Goal: Task Accomplishment & Management: Manage account settings

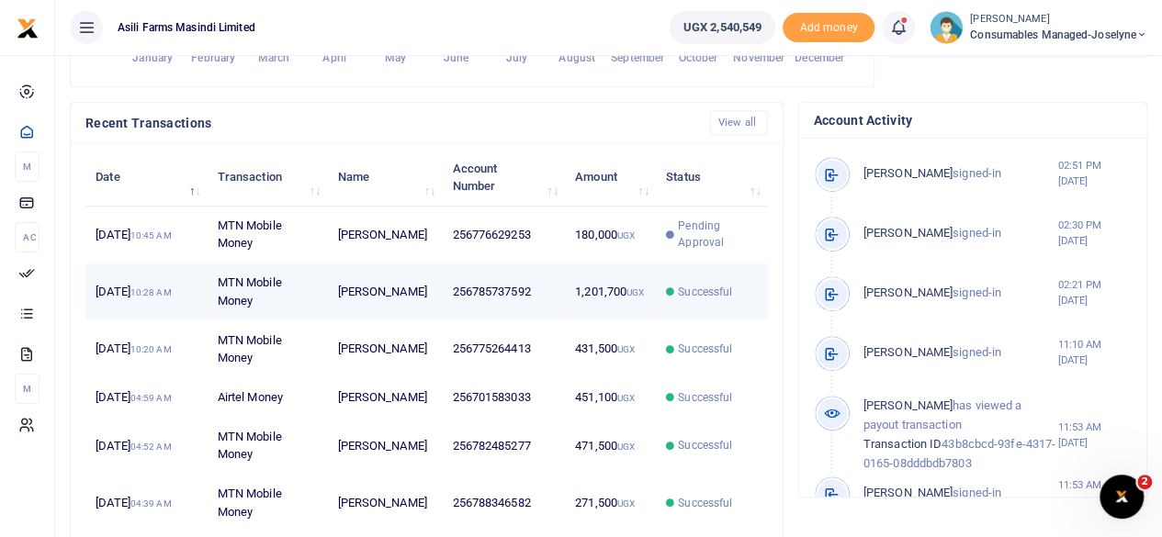
scroll to position [15, 15]
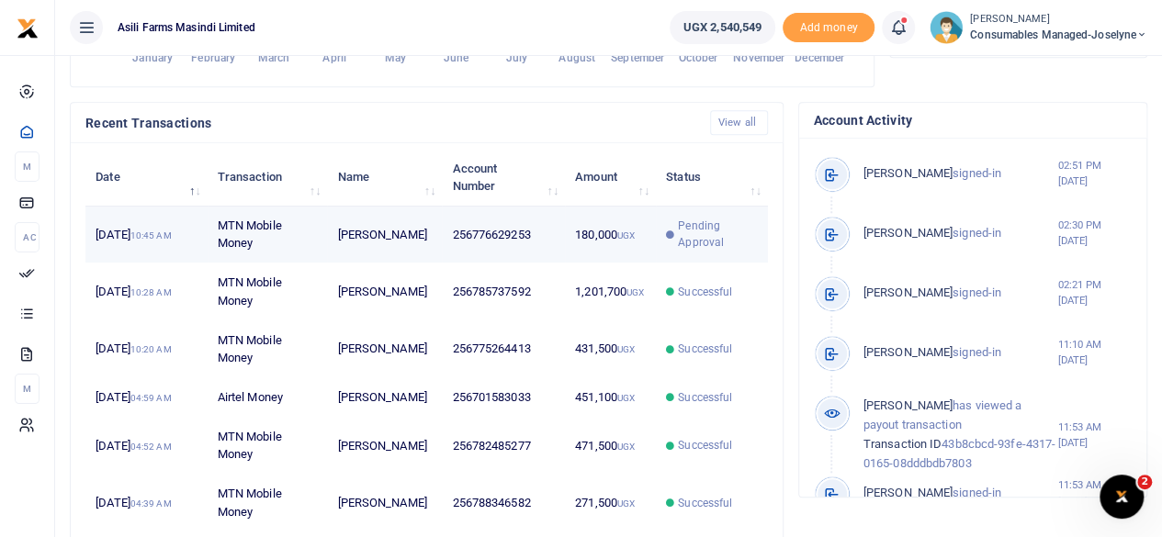
click at [510, 264] on td "256776629253" at bounding box center [503, 235] width 123 height 57
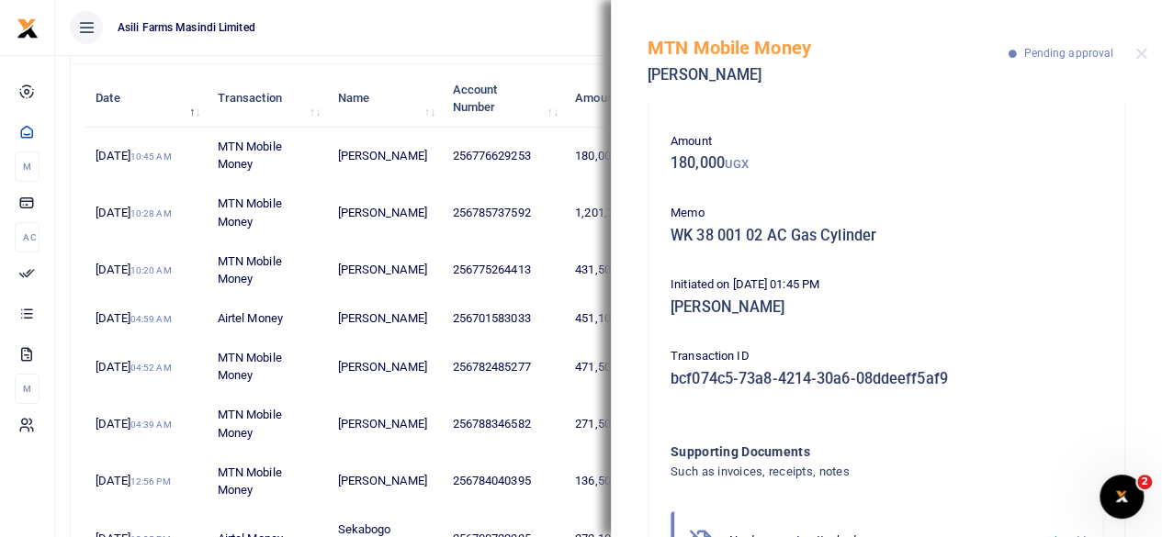
scroll to position [459, 0]
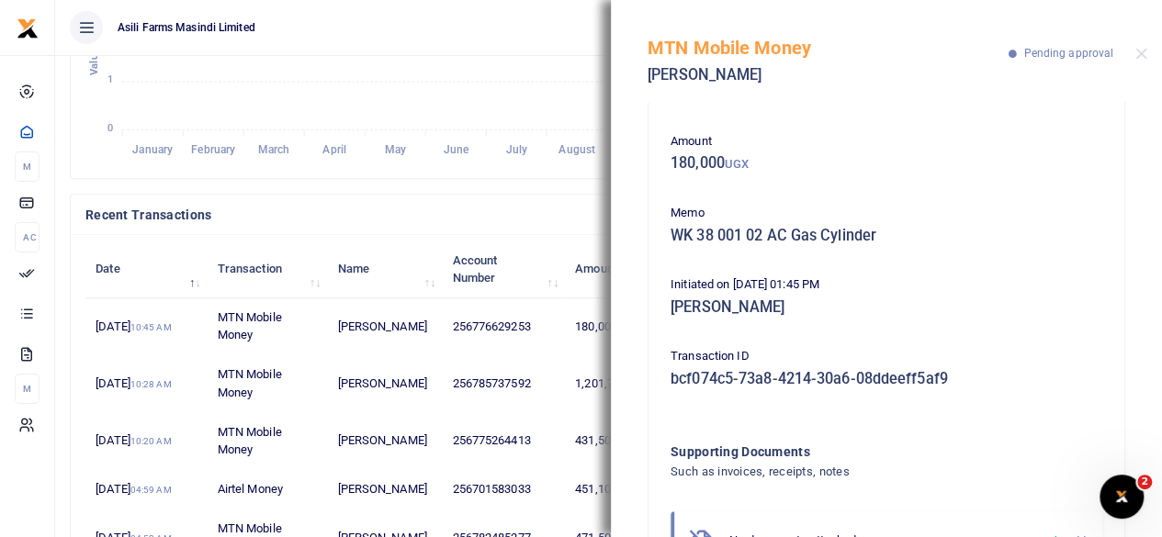
click at [483, 96] on icon "January January February February March March April April May May June June Jul…" at bounding box center [471, 11] width 773 height 303
click at [1142, 53] on button "Close" at bounding box center [1141, 54] width 12 height 12
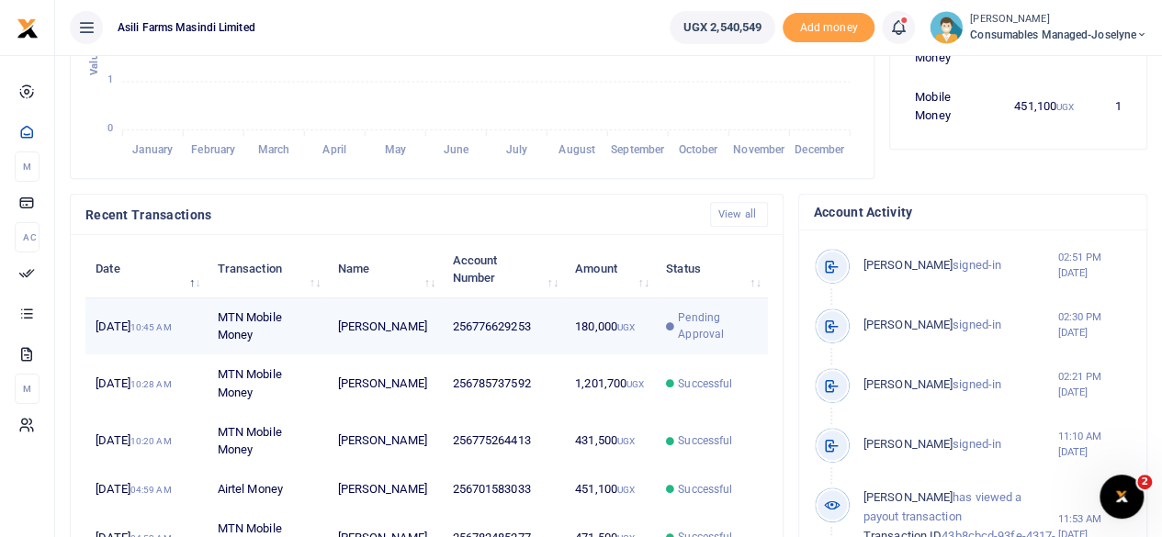
click at [707, 339] on span "Pending Approval" at bounding box center [717, 325] width 79 height 33
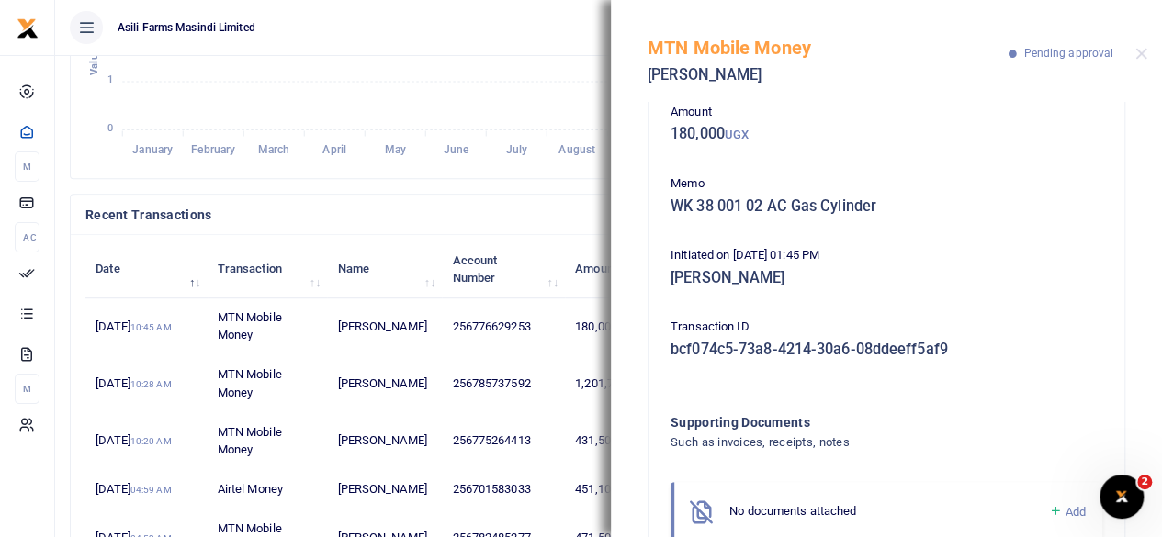
scroll to position [160, 0]
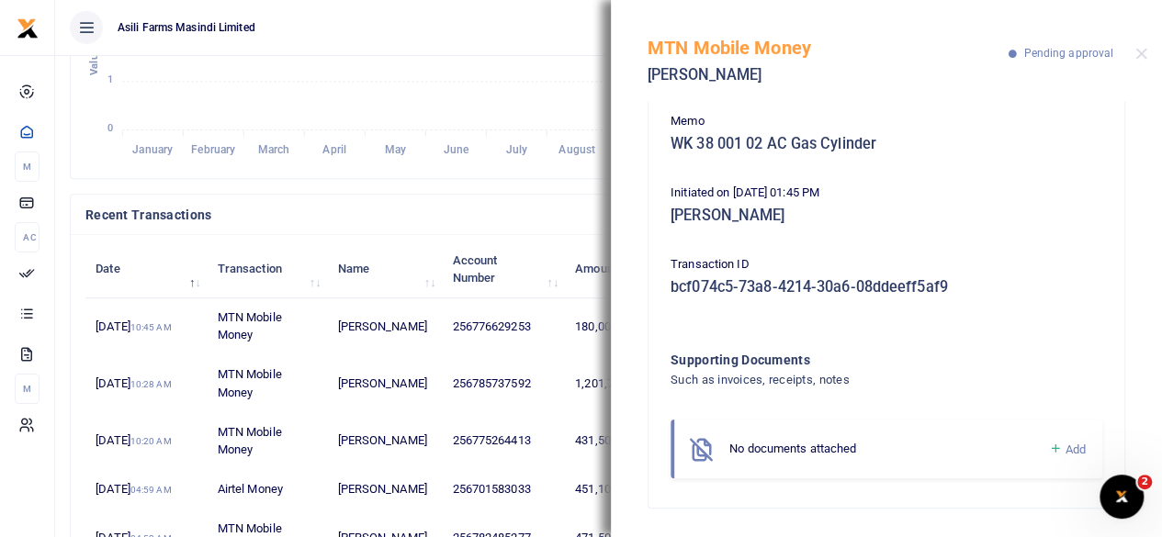
click at [478, 69] on icon "January January February February March March April April May May June June Jul…" at bounding box center [471, 11] width 773 height 303
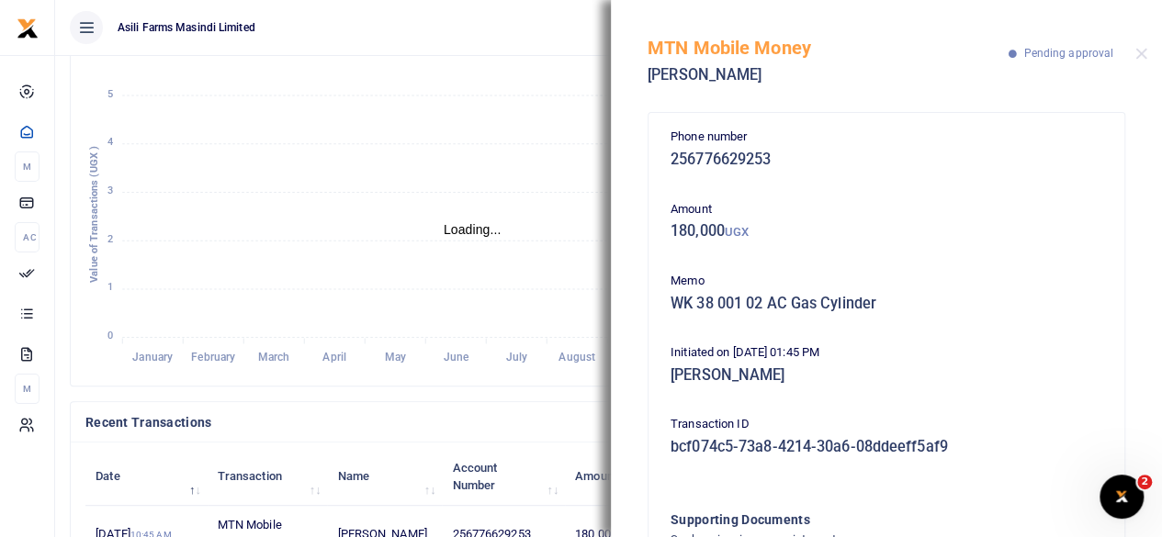
scroll to position [459, 0]
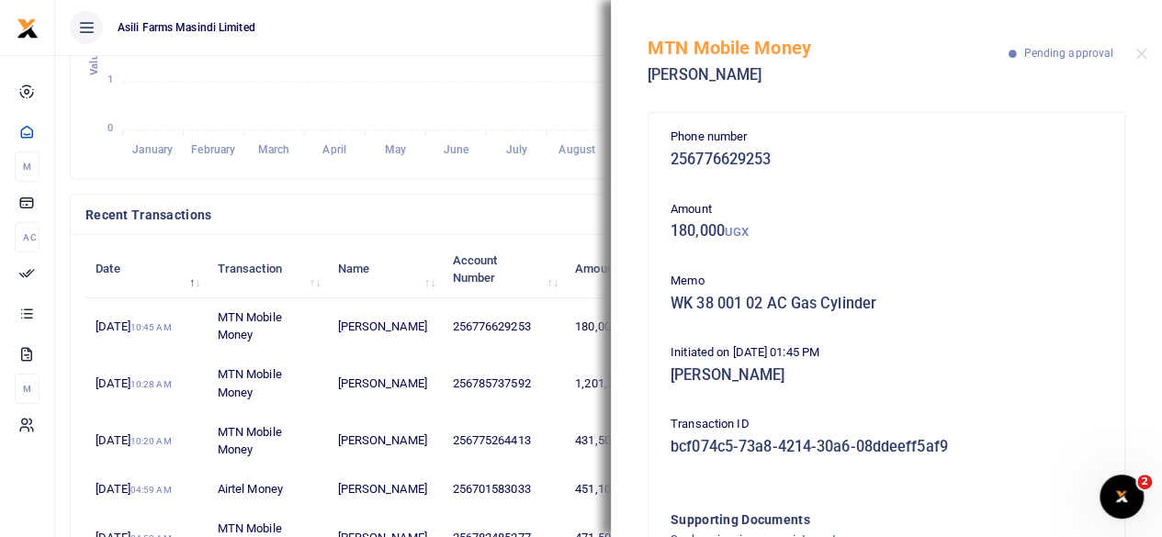
click at [391, 119] on icon "January January February February March March April April May May June June Jul…" at bounding box center [471, 11] width 773 height 303
click at [1150, 56] on div "MTN Mobile Money Ritah Nalwoga Pending approval" at bounding box center [886, 51] width 551 height 102
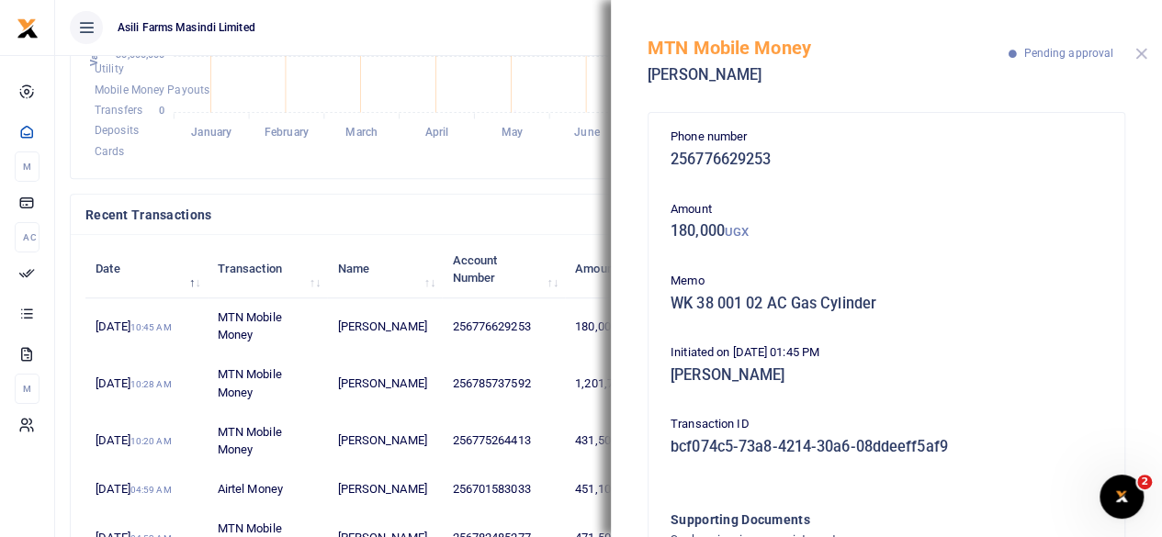
click at [1142, 56] on button "Close" at bounding box center [1141, 54] width 12 height 12
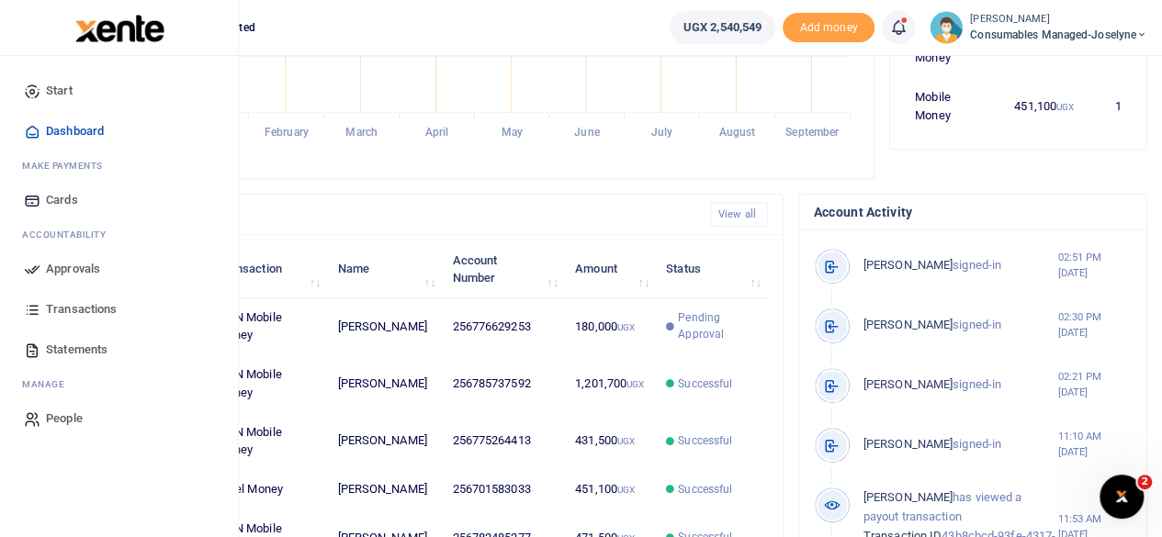
click at [77, 269] on span "Approvals" at bounding box center [73, 269] width 54 height 18
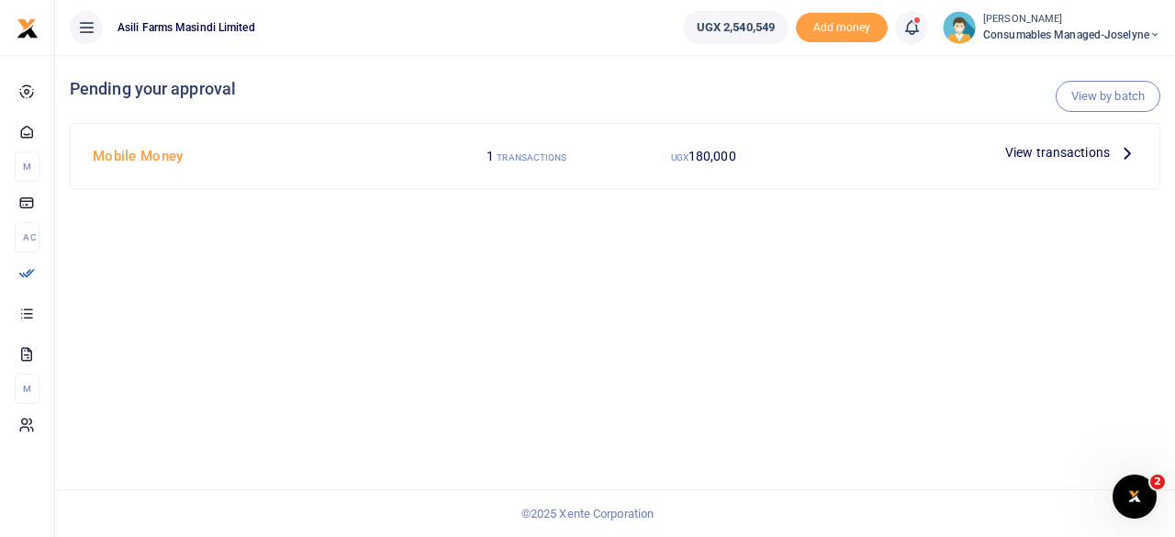
click at [1082, 148] on span "View transactions" at bounding box center [1057, 152] width 105 height 20
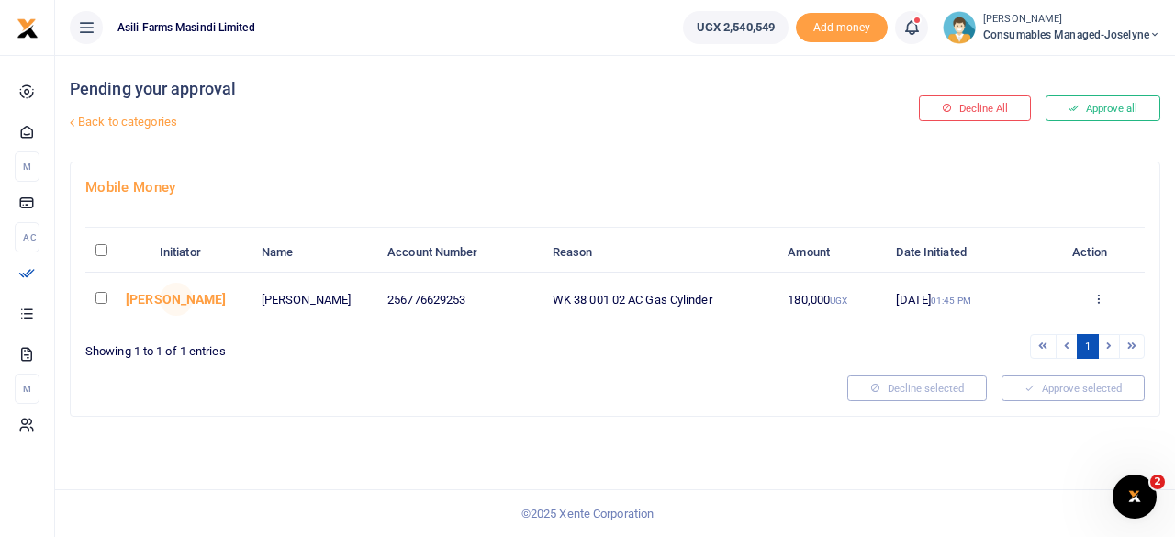
click at [1152, 32] on icon at bounding box center [1155, 34] width 11 height 13
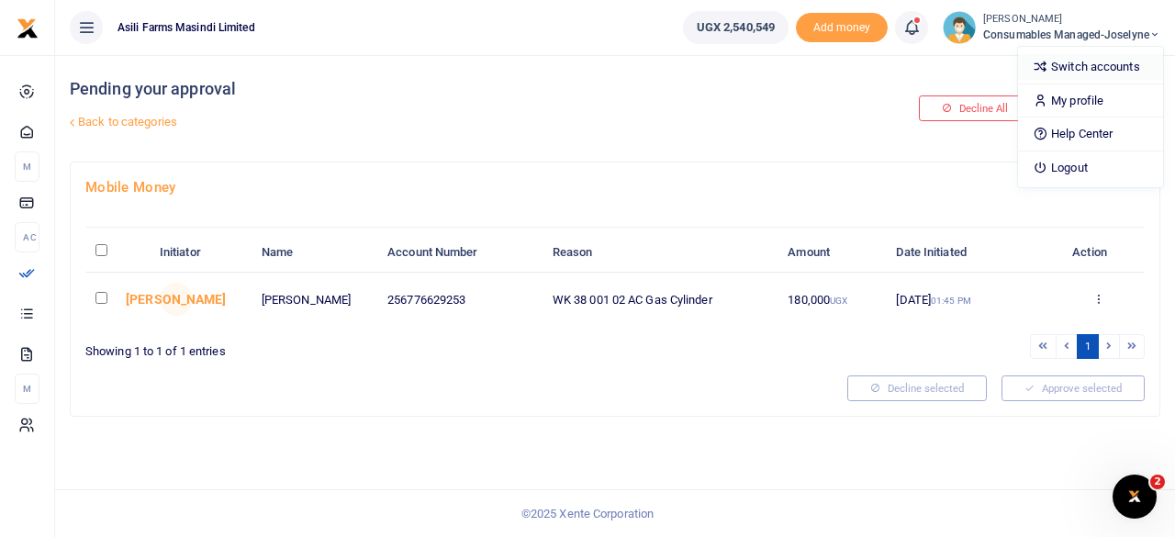
click at [1104, 65] on link "Switch accounts" at bounding box center [1090, 67] width 145 height 26
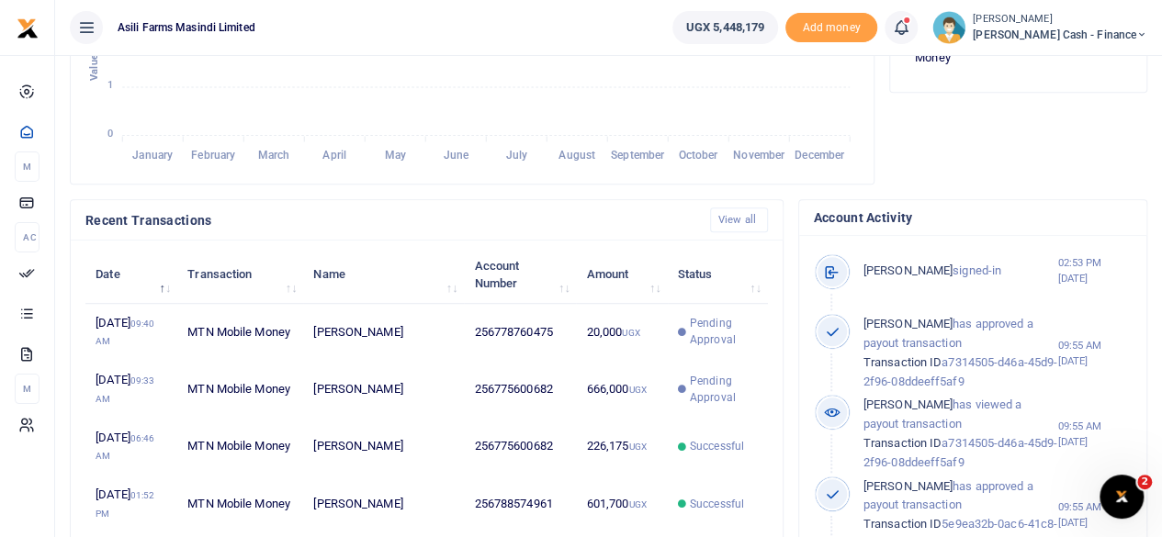
scroll to position [15, 15]
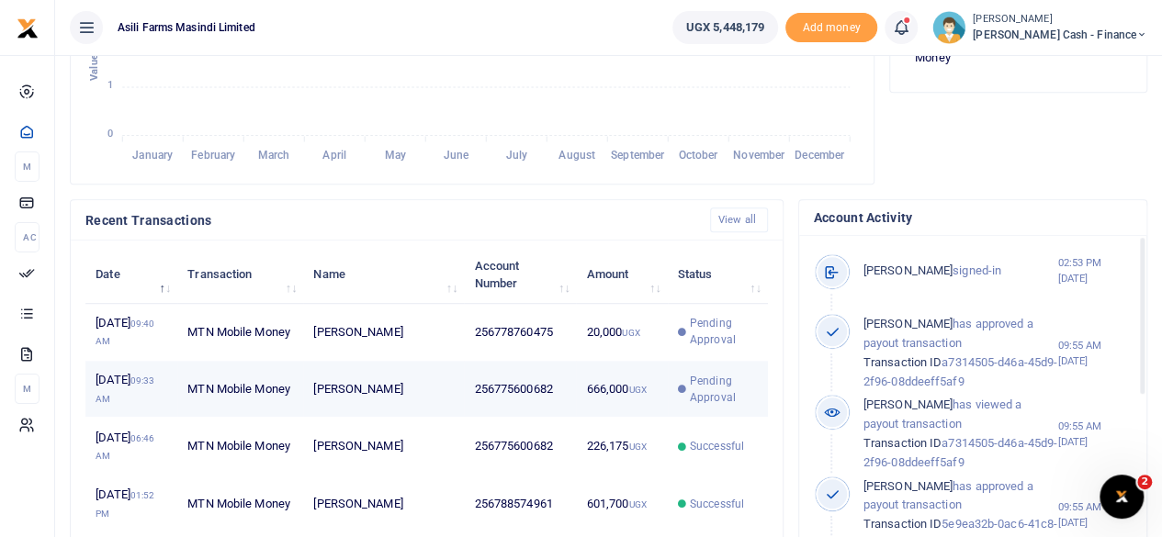
click at [501, 400] on td "256775600682" at bounding box center [520, 389] width 112 height 57
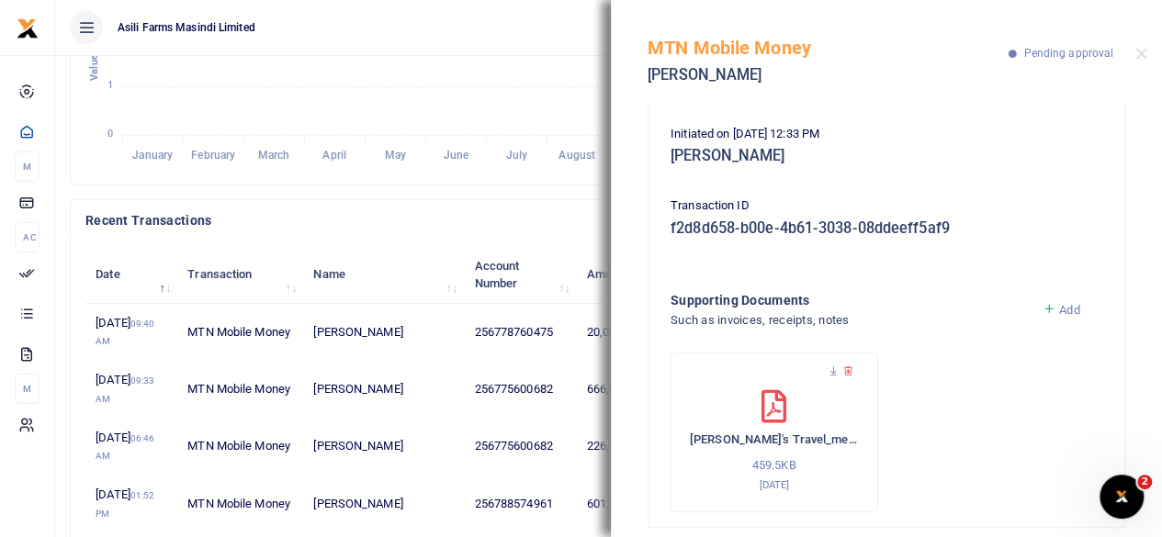
scroll to position [255, 0]
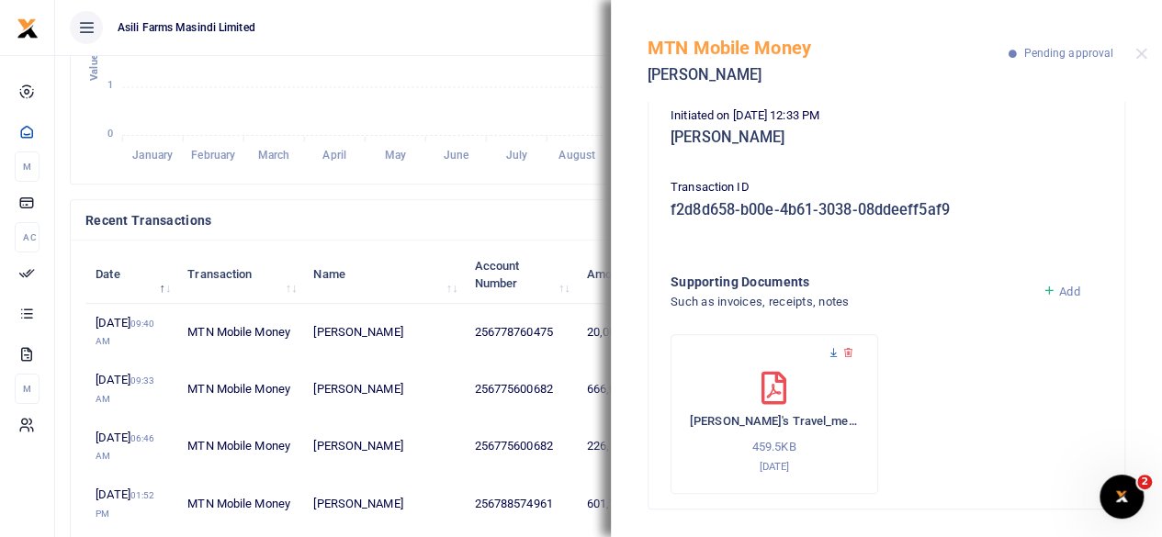
click at [830, 347] on icon at bounding box center [833, 353] width 12 height 12
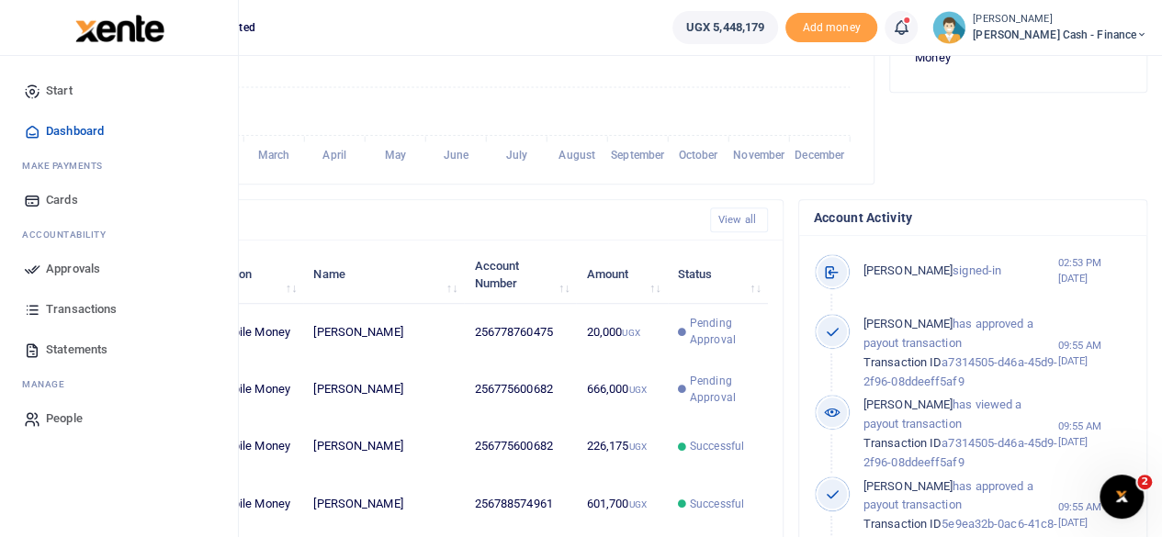
click at [50, 267] on span "Approvals" at bounding box center [73, 269] width 54 height 18
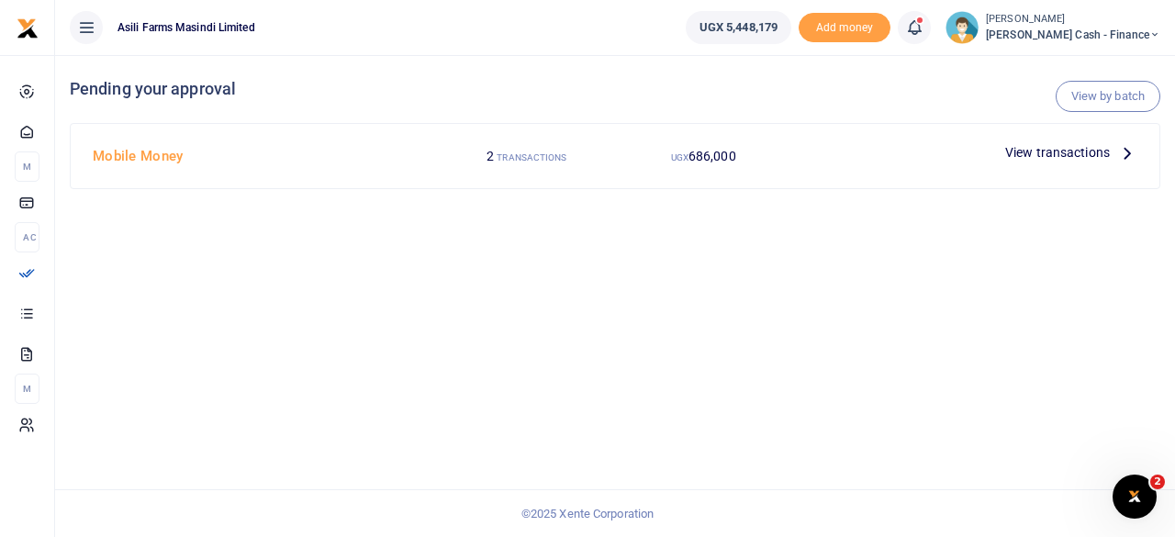
click at [1128, 143] on icon at bounding box center [1128, 152] width 20 height 20
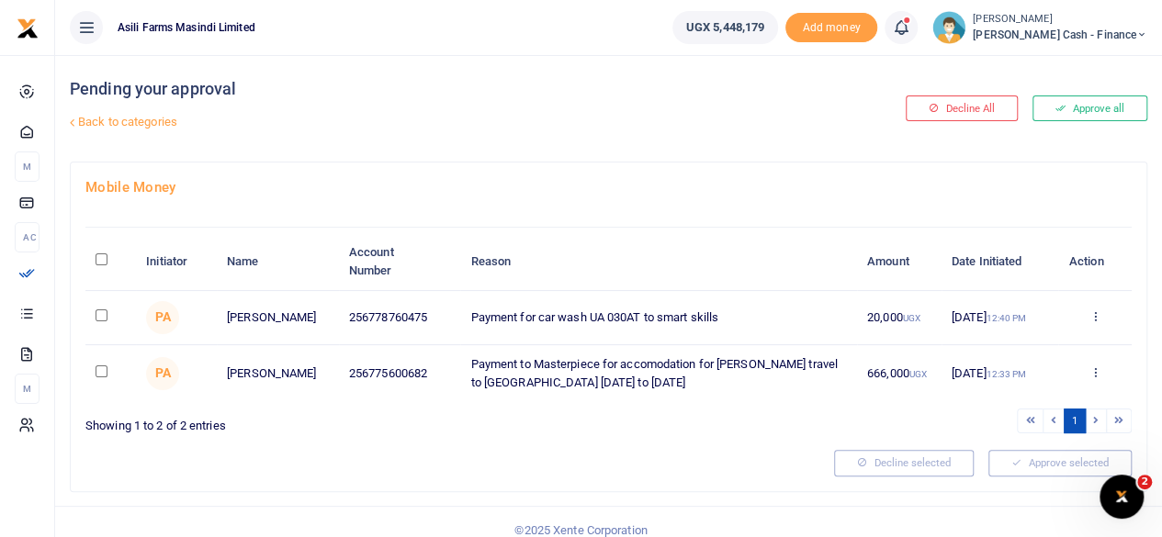
click at [101, 258] on input "\a \a : activate to sort column descending" at bounding box center [101, 259] width 12 height 12
checkbox input "true"
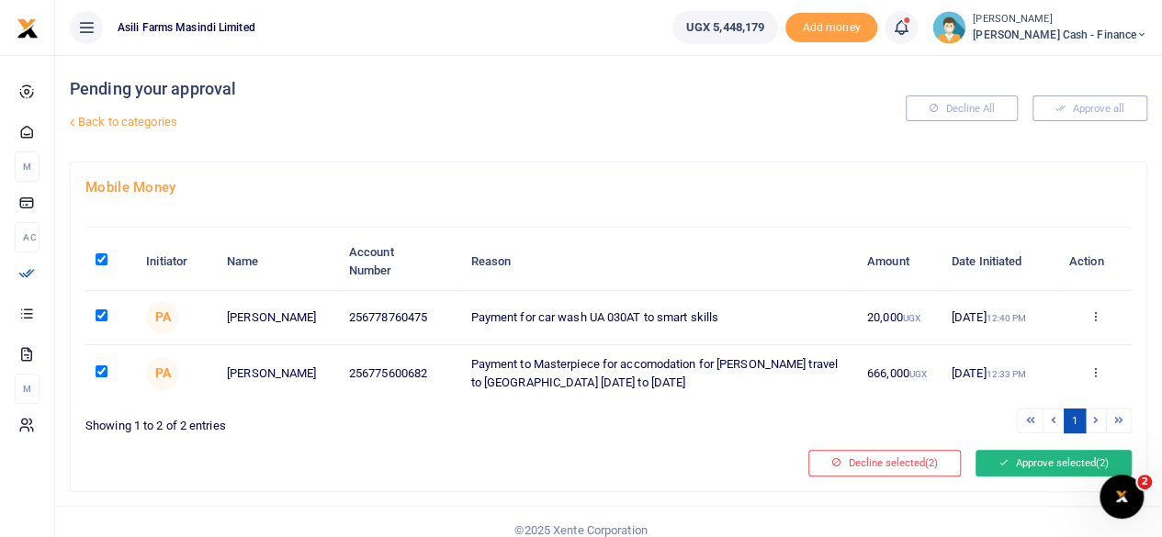
click at [1043, 460] on button "Approve selected (2)" at bounding box center [1053, 463] width 156 height 26
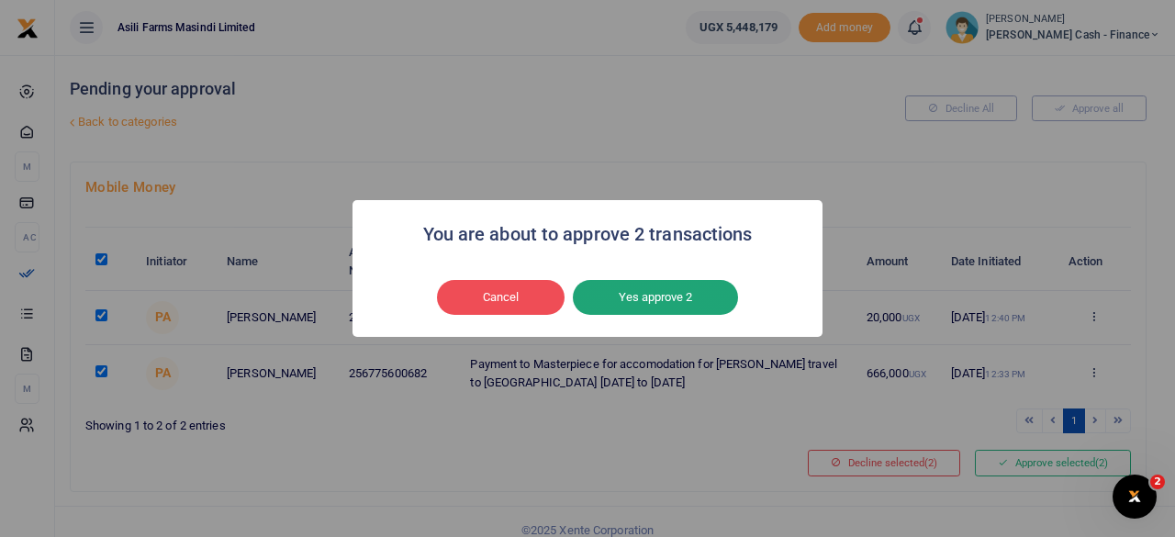
click at [678, 302] on button "Yes approve 2" at bounding box center [655, 297] width 165 height 35
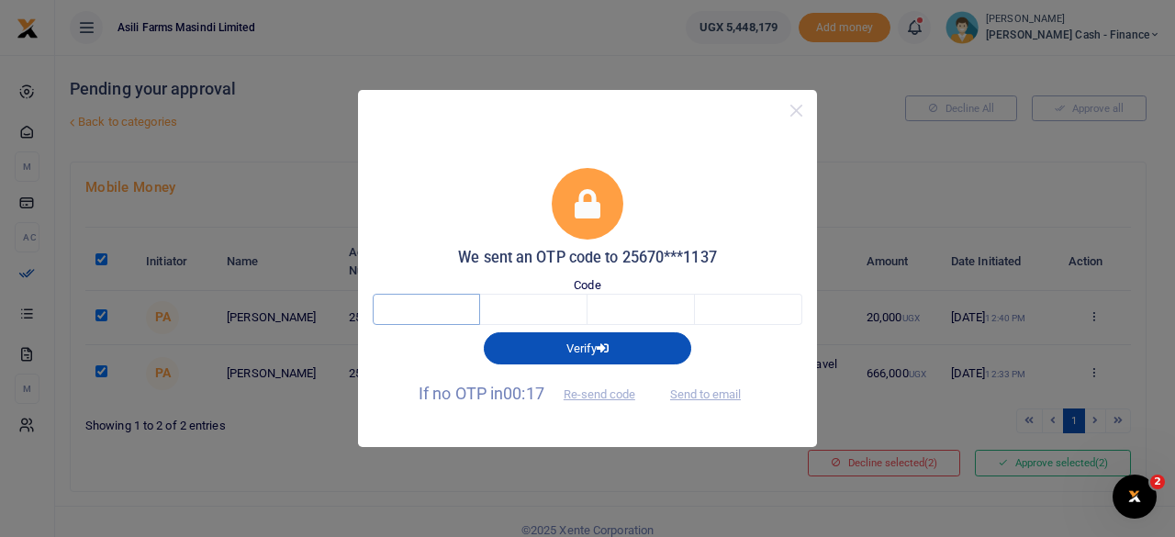
click at [448, 315] on input "text" at bounding box center [426, 309] width 107 height 31
type input "6"
type input "5"
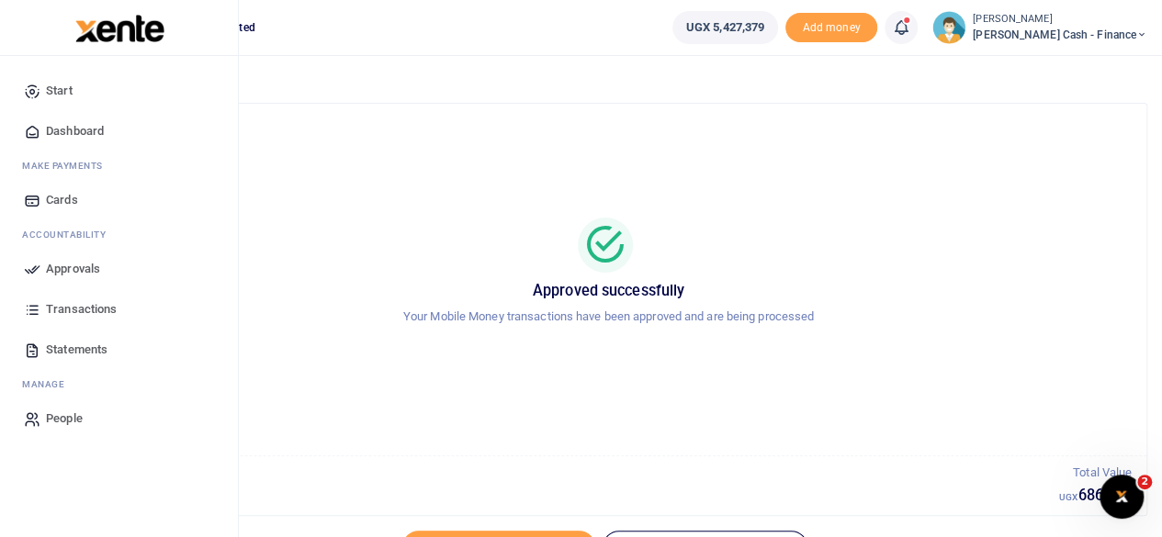
click at [79, 272] on span "Approvals" at bounding box center [73, 269] width 54 height 18
